Goal: Transaction & Acquisition: Subscribe to service/newsletter

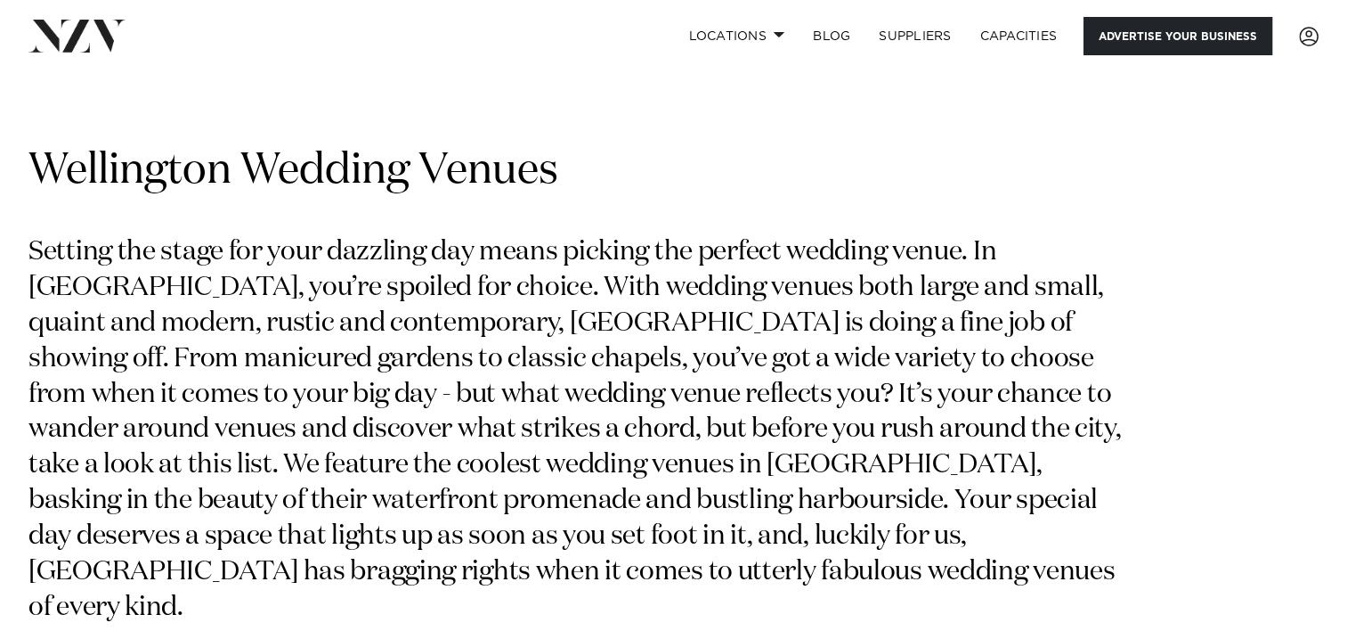
click at [1197, 43] on link "Advertise your business" at bounding box center [1178, 36] width 189 height 38
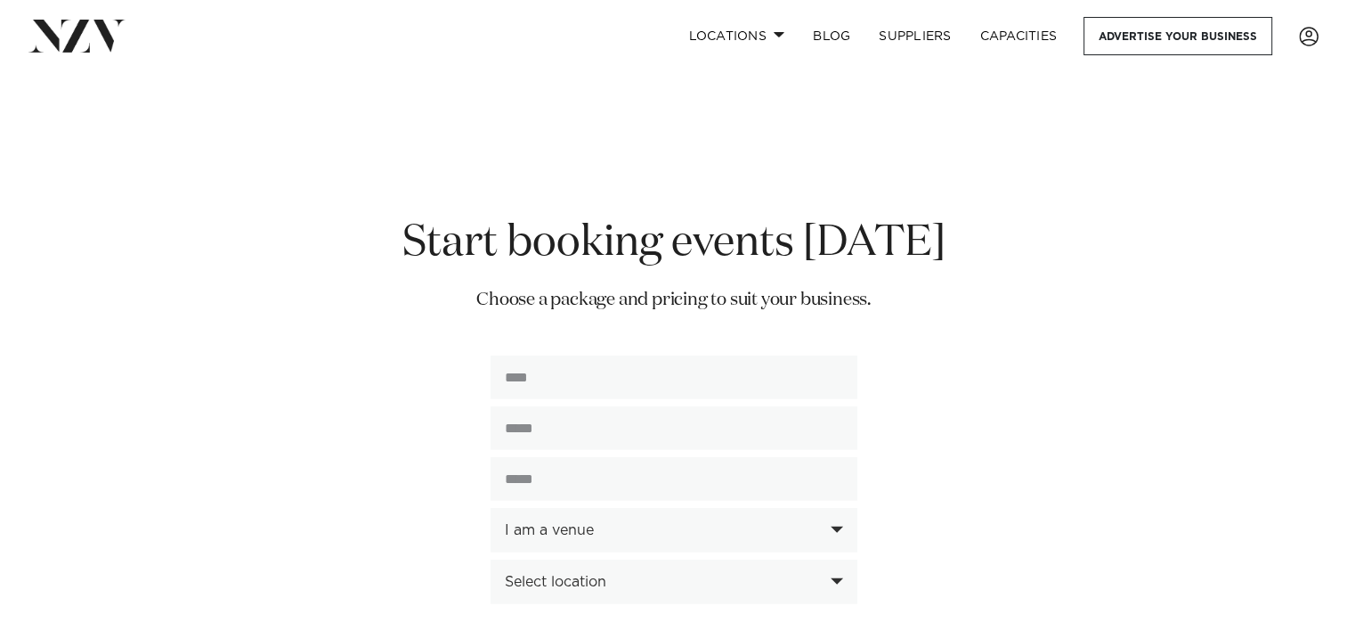
scroll to position [4222, 0]
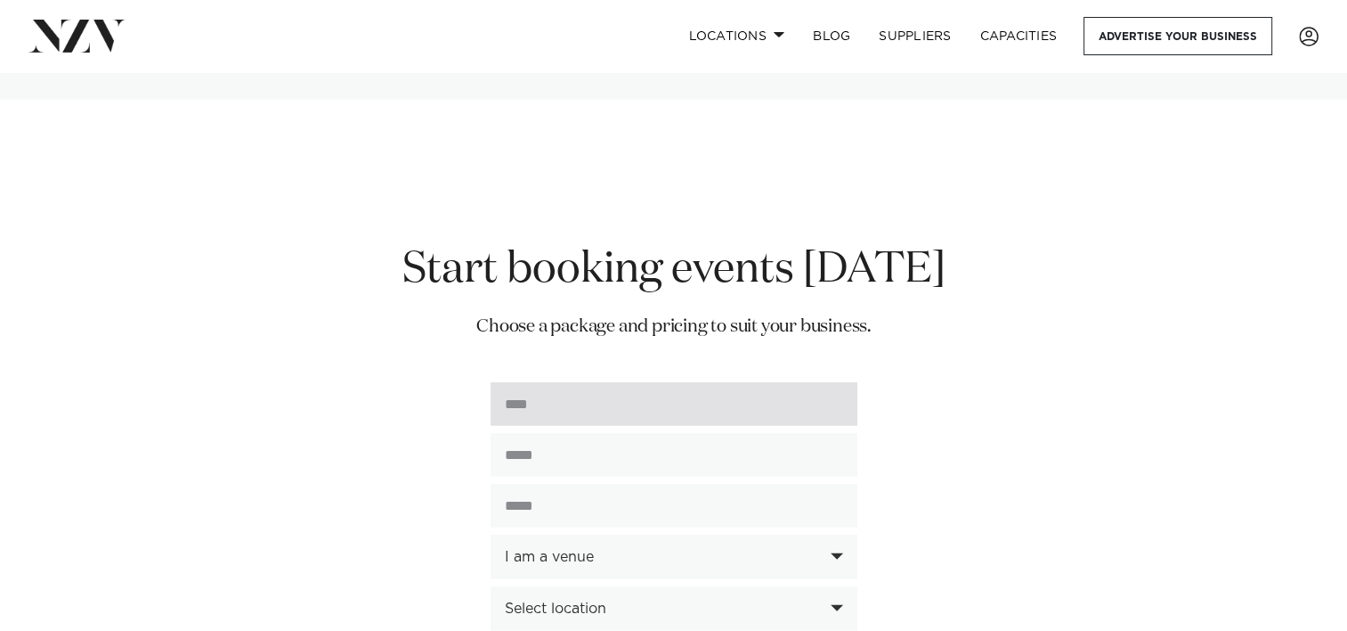
click at [603, 382] on input "text" at bounding box center [674, 404] width 367 height 44
type input "**********"
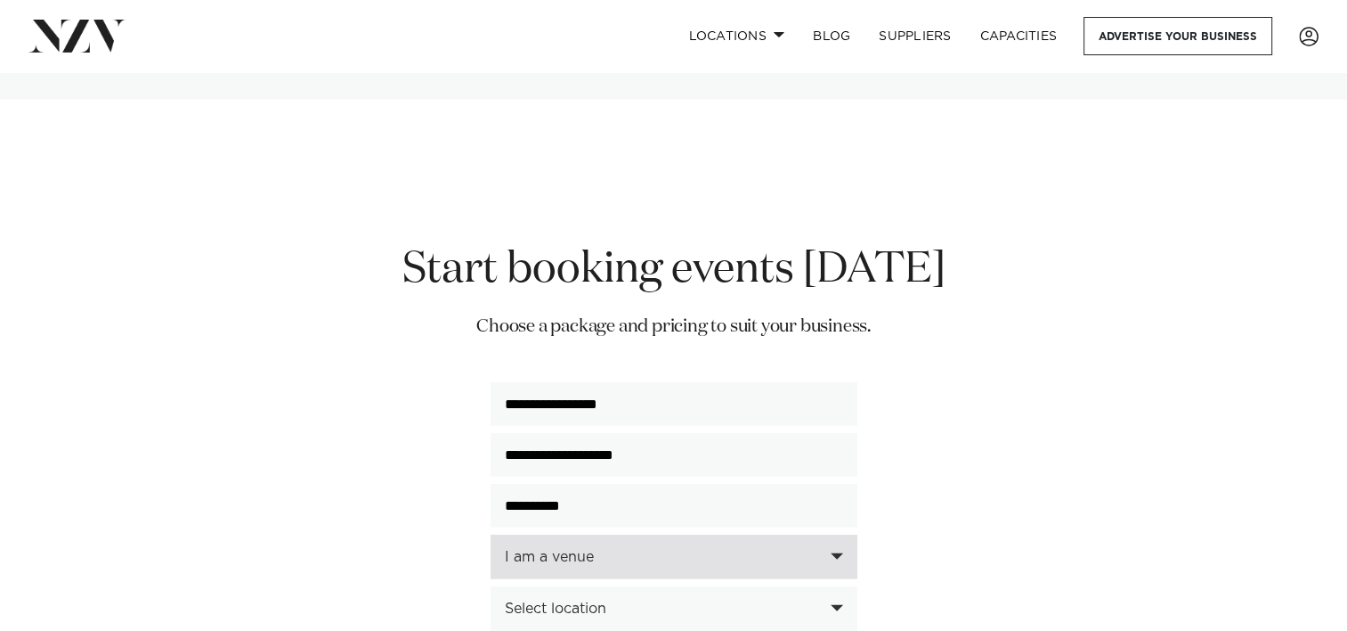
click at [827, 534] on div "I am a venue" at bounding box center [674, 556] width 367 height 45
click at [634, 607] on div "I am a venue" at bounding box center [674, 622] width 367 height 30
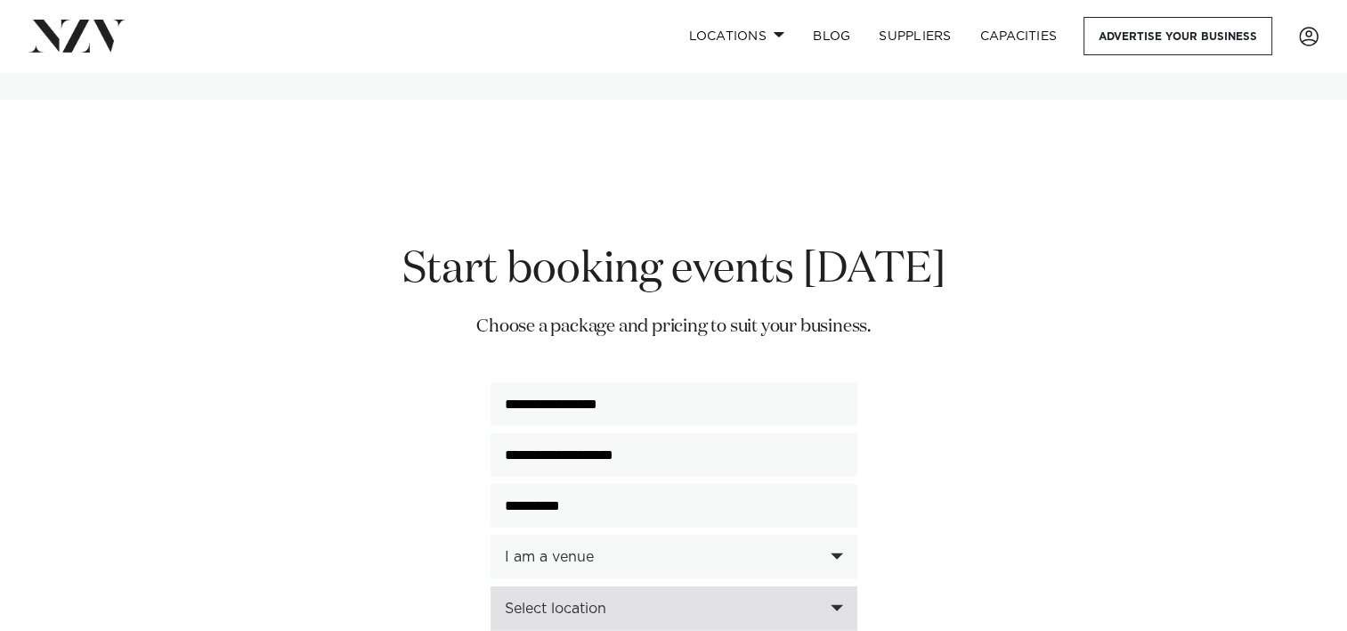
click at [805, 600] on div "Select location" at bounding box center [664, 608] width 319 height 16
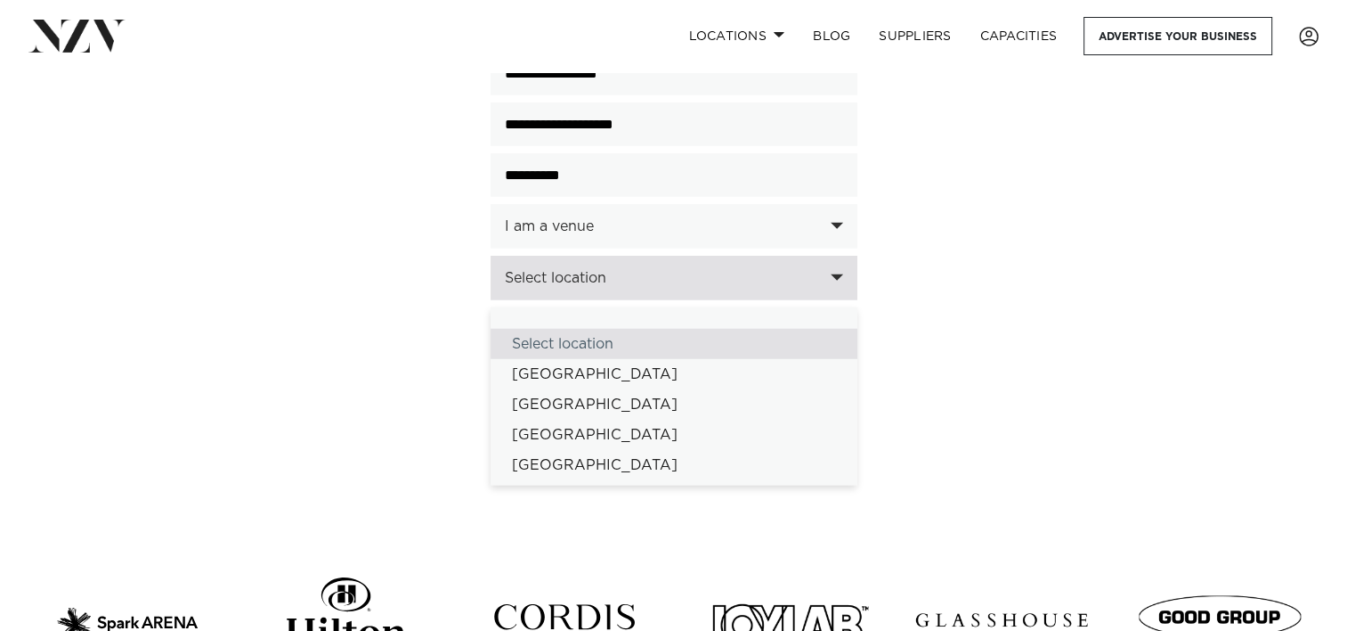
scroll to position [4553, 0]
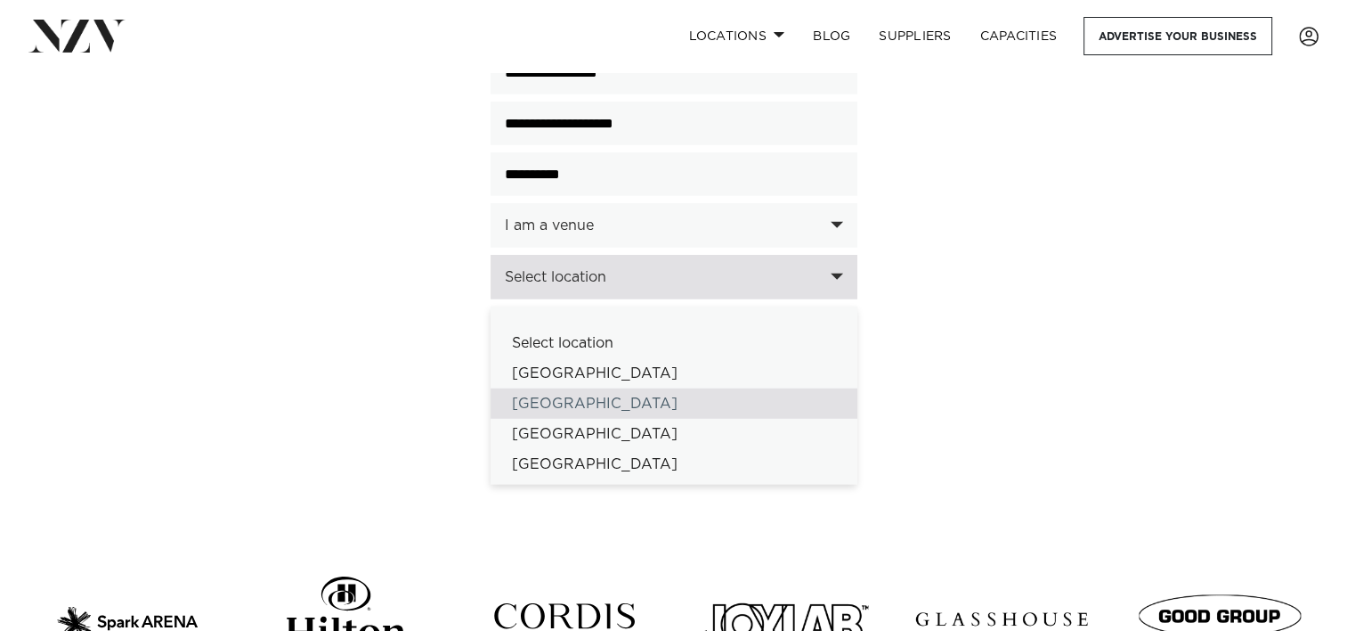
click at [551, 388] on div "[GEOGRAPHIC_DATA]" at bounding box center [674, 403] width 367 height 30
select select "**"
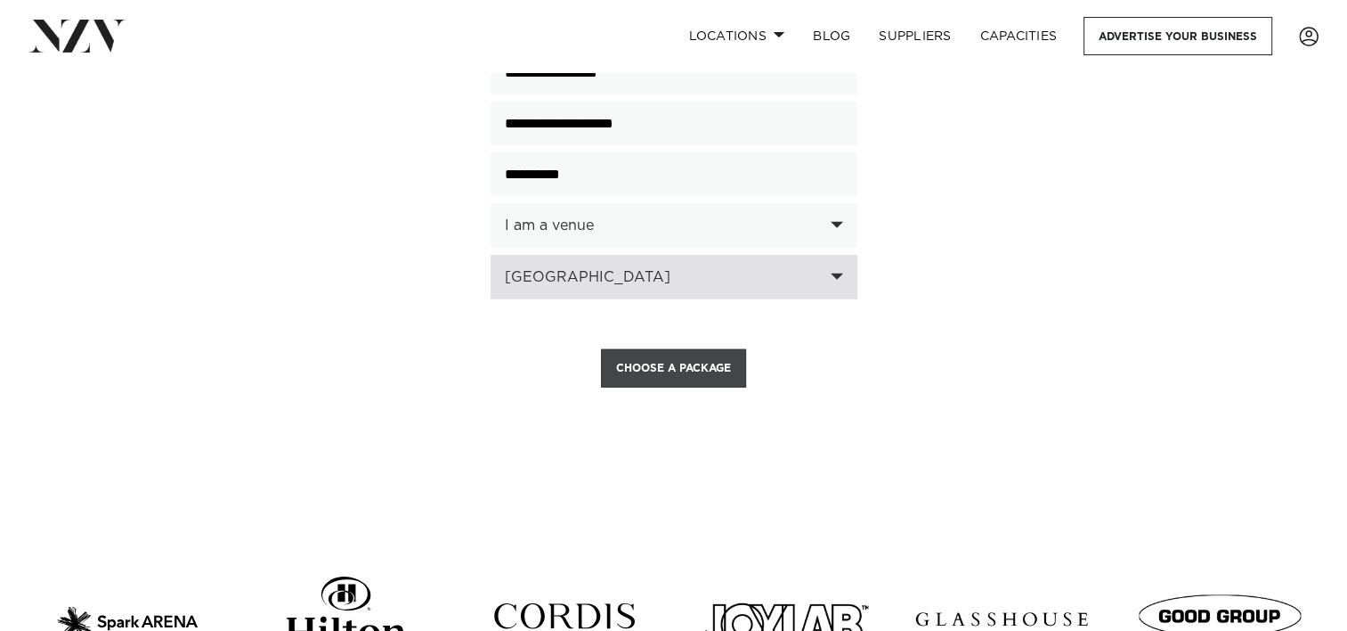
click at [663, 349] on button "Choose a Package" at bounding box center [673, 368] width 145 height 38
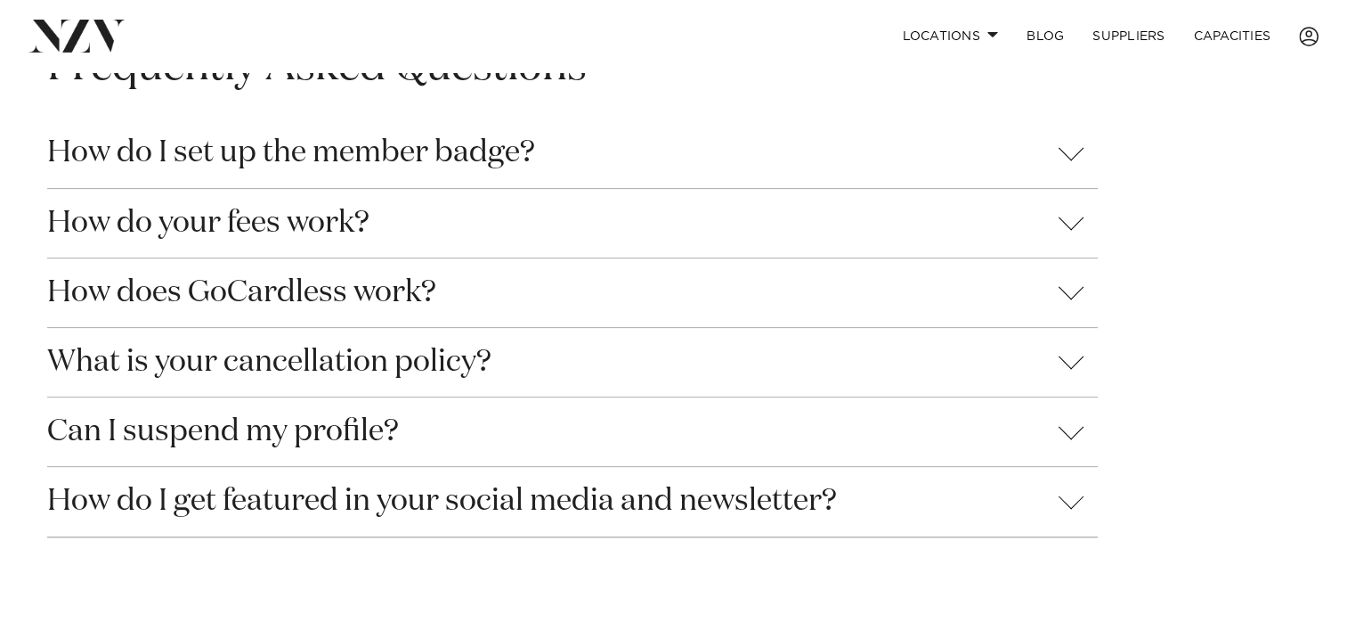
scroll to position [1763, 0]
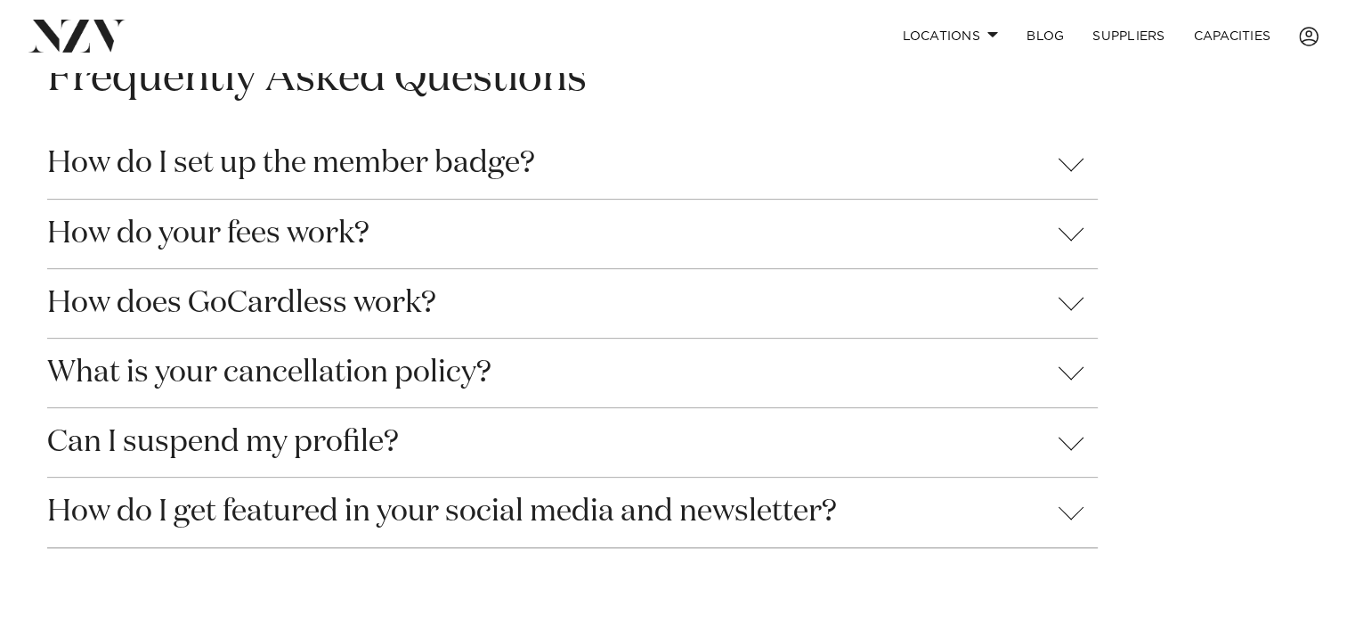
click at [1080, 383] on button "What is your cancellation policy?" at bounding box center [572, 372] width 1051 height 69
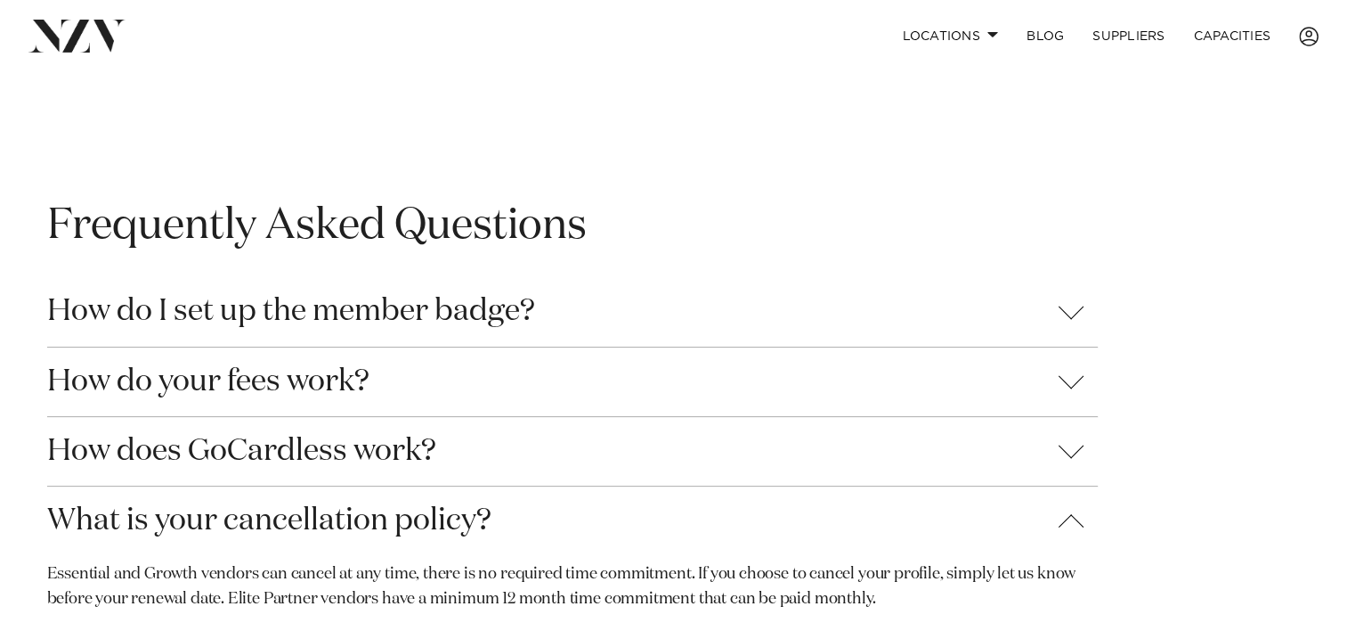
scroll to position [1606, 0]
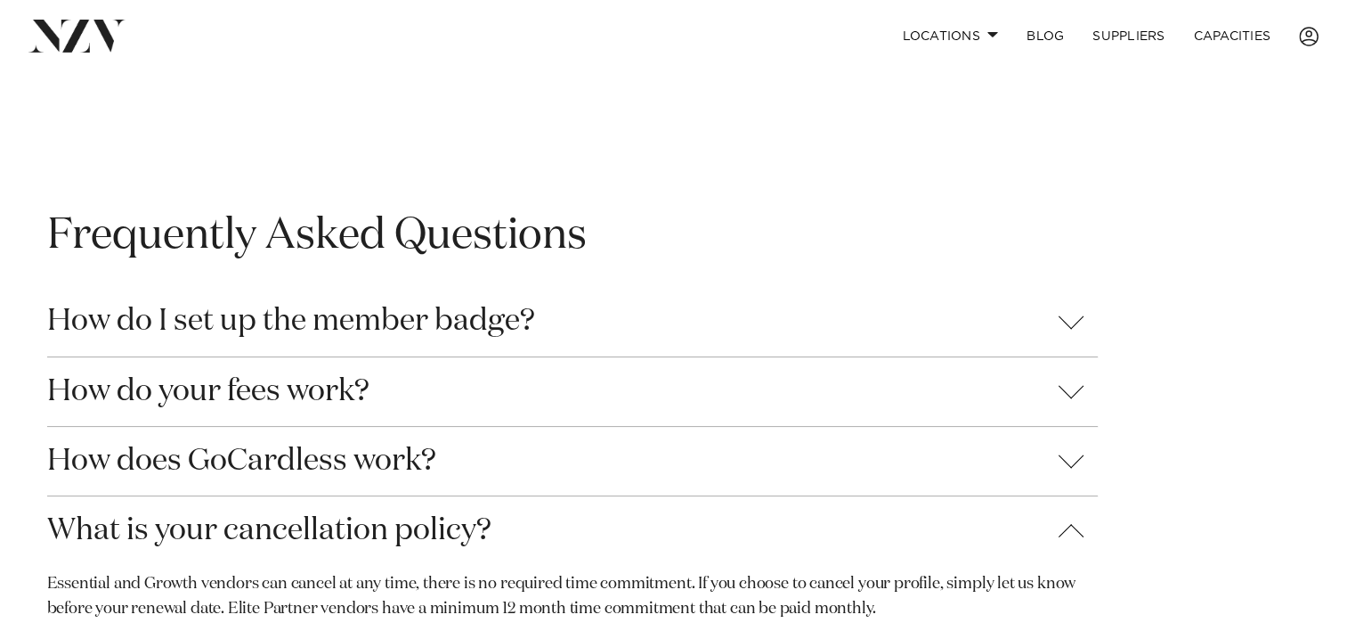
click at [1084, 467] on button "How does GoCardless work?" at bounding box center [572, 461] width 1051 height 69
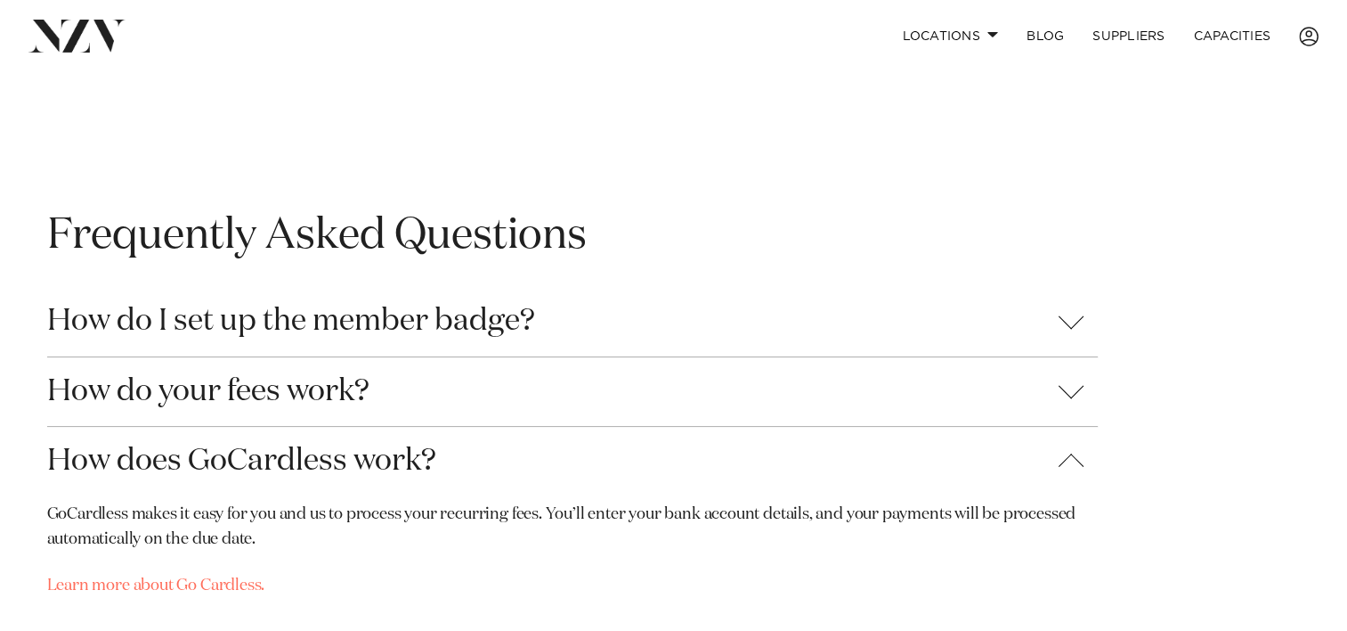
click at [1076, 401] on button "How do your fees work?" at bounding box center [572, 391] width 1051 height 69
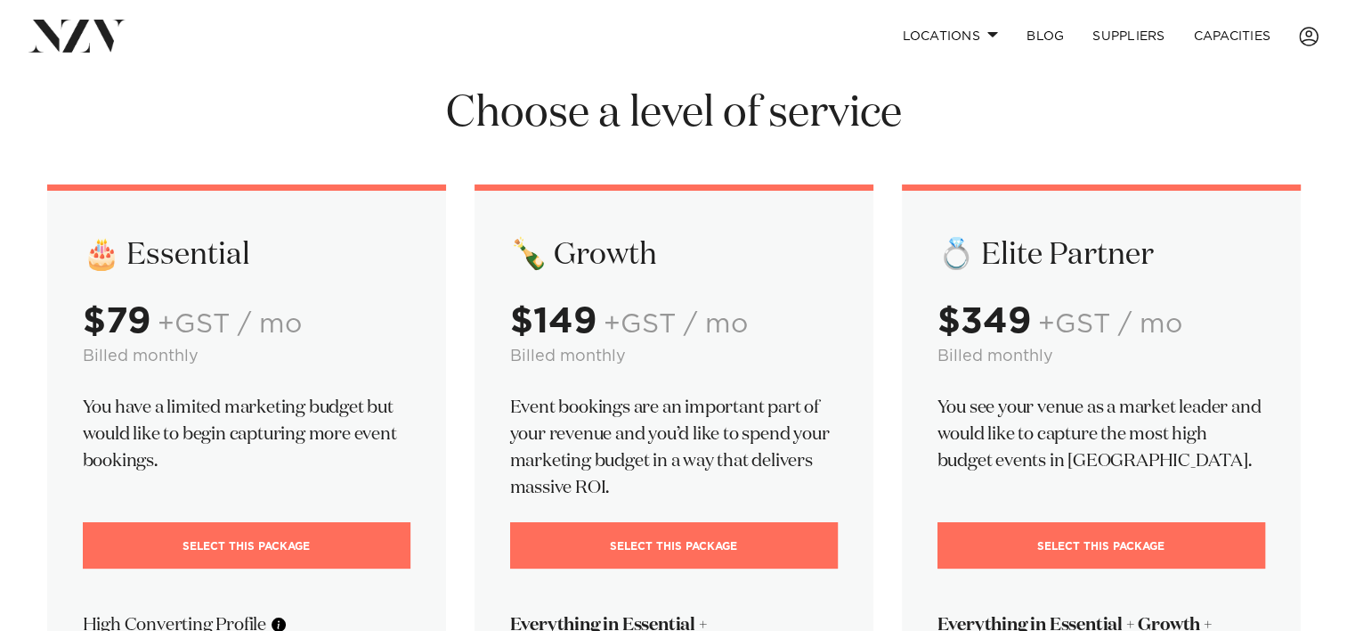
scroll to position [0, 0]
